Goal: Information Seeking & Learning: Find contact information

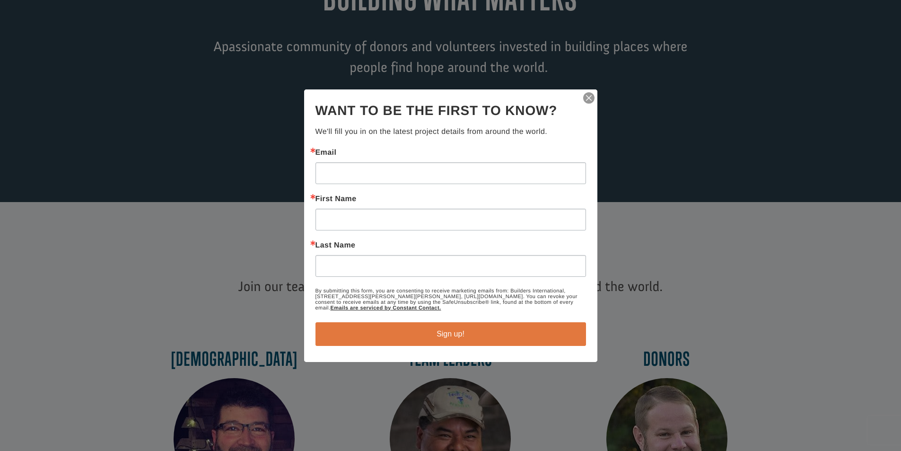
scroll to position [331, 0]
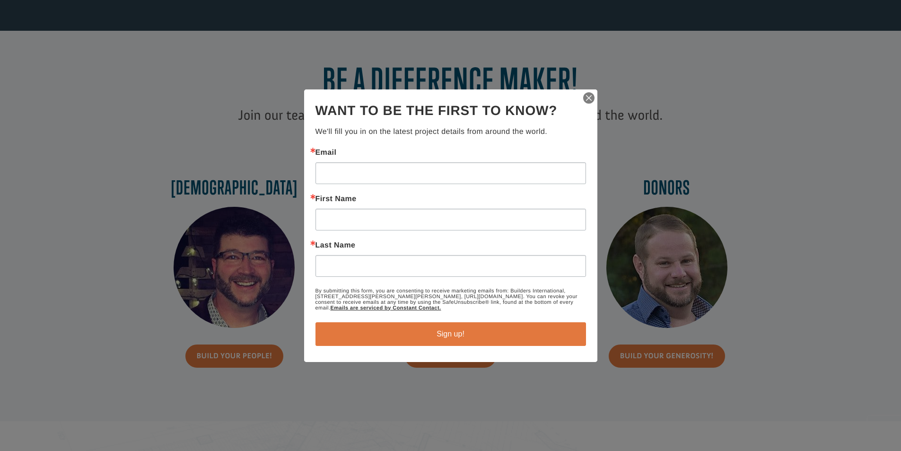
click at [591, 96] on img "button" at bounding box center [588, 97] width 13 height 13
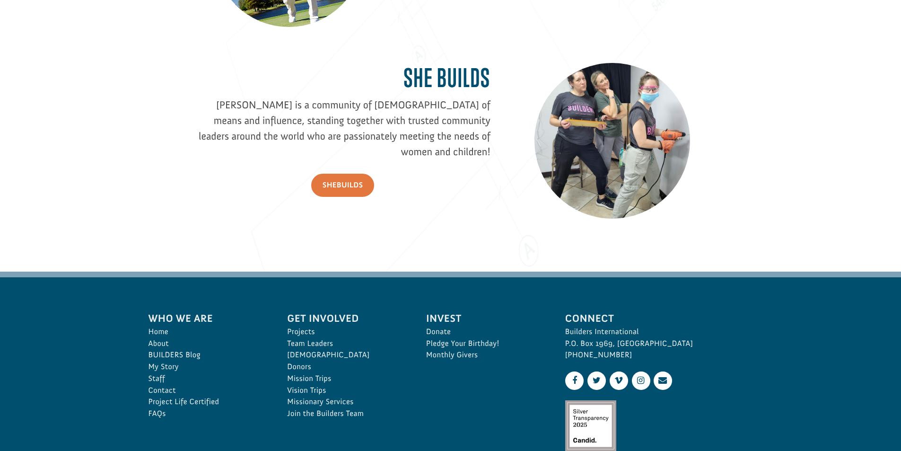
scroll to position [1400, 0]
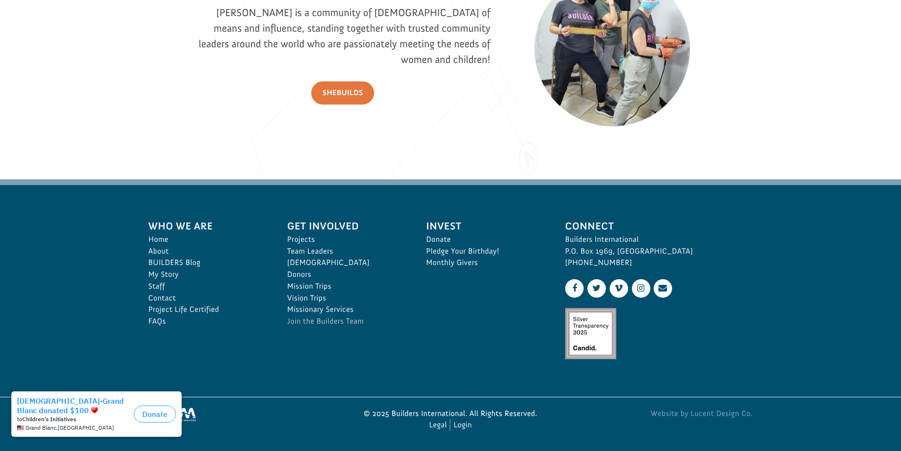
click at [303, 322] on link "Join the Builders Team" at bounding box center [346, 322] width 118 height 12
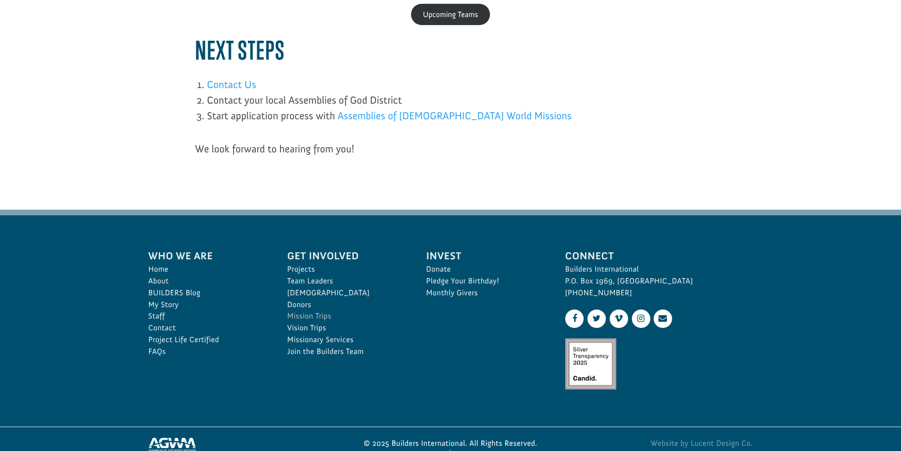
scroll to position [652, 0]
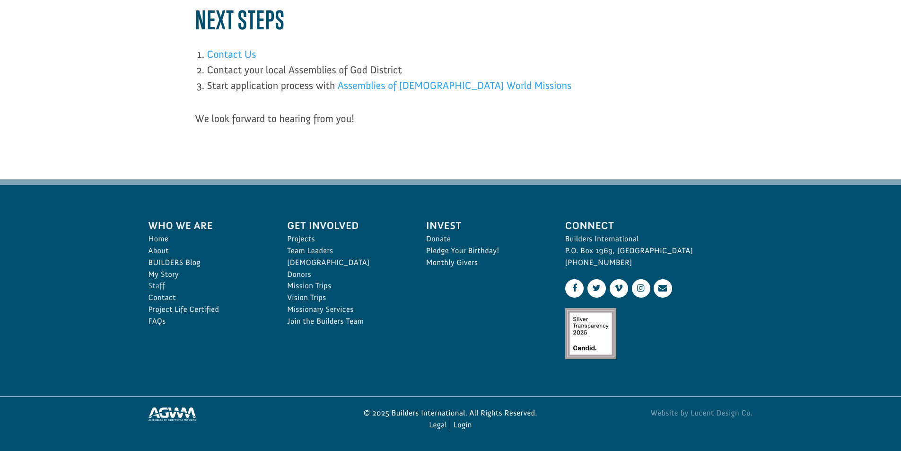
click at [158, 286] on link "Staff" at bounding box center [208, 286] width 118 height 12
